Goal: Find specific page/section: Find specific page/section

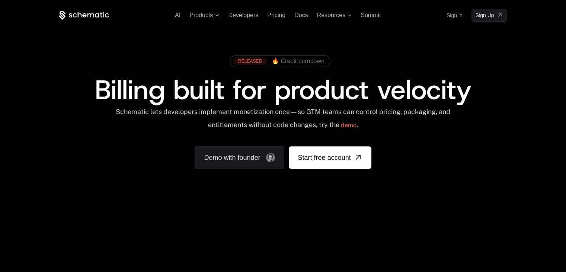
click at [459, 15] on link "Sign in" at bounding box center [454, 15] width 16 height 12
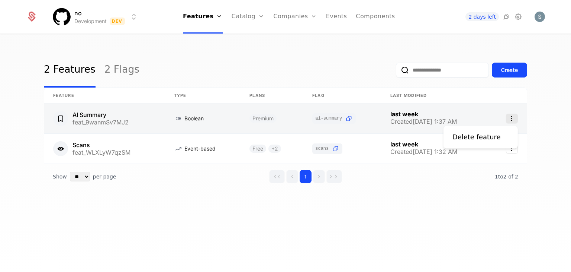
click at [510, 115] on icon "Select action" at bounding box center [512, 118] width 12 height 10
